Goal: Task Accomplishment & Management: Find specific page/section

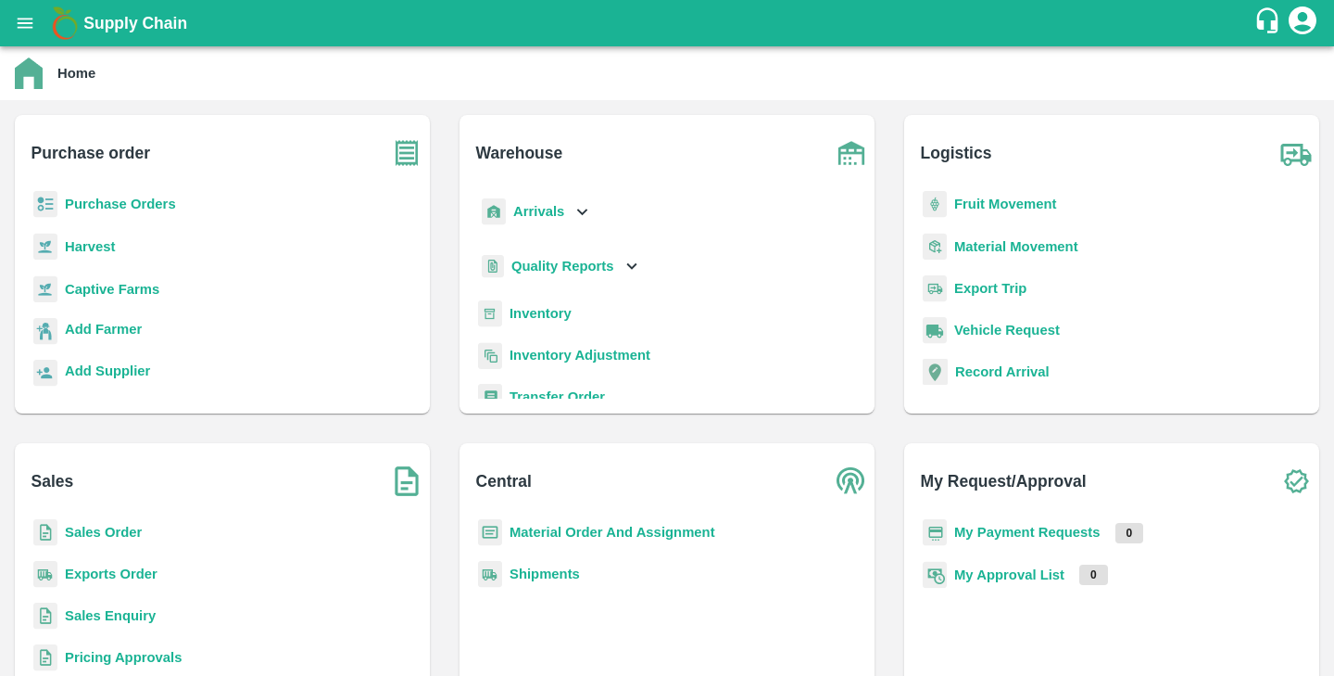
click at [140, 208] on b "Purchase Orders" at bounding box center [120, 203] width 111 height 15
